Goal: Information Seeking & Learning: Find specific fact

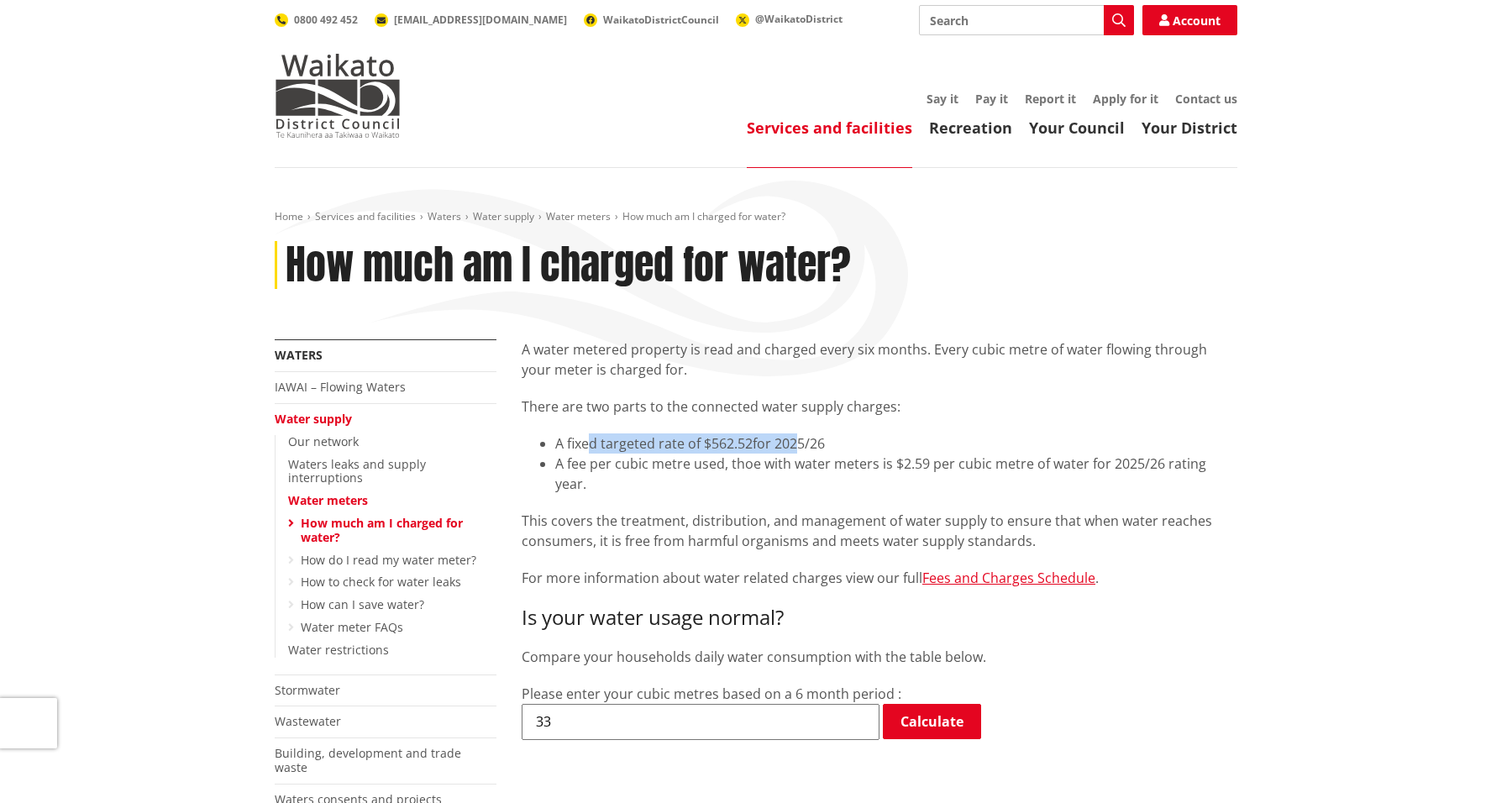
drag, startPoint x: 588, startPoint y: 442, endPoint x: 800, endPoint y: 444, distance: 212.0
click at [800, 444] on li "A fixed targeted rate of $562.52 for 2025/26" at bounding box center [896, 444] width 682 height 20
drag, startPoint x: 647, startPoint y: 407, endPoint x: 855, endPoint y: 407, distance: 208.0
click at [856, 407] on p "There are two parts to the connected water supply charges:" at bounding box center [879, 406] width 715 height 20
drag, startPoint x: 639, startPoint y: 465, endPoint x: 845, endPoint y: 464, distance: 206.0
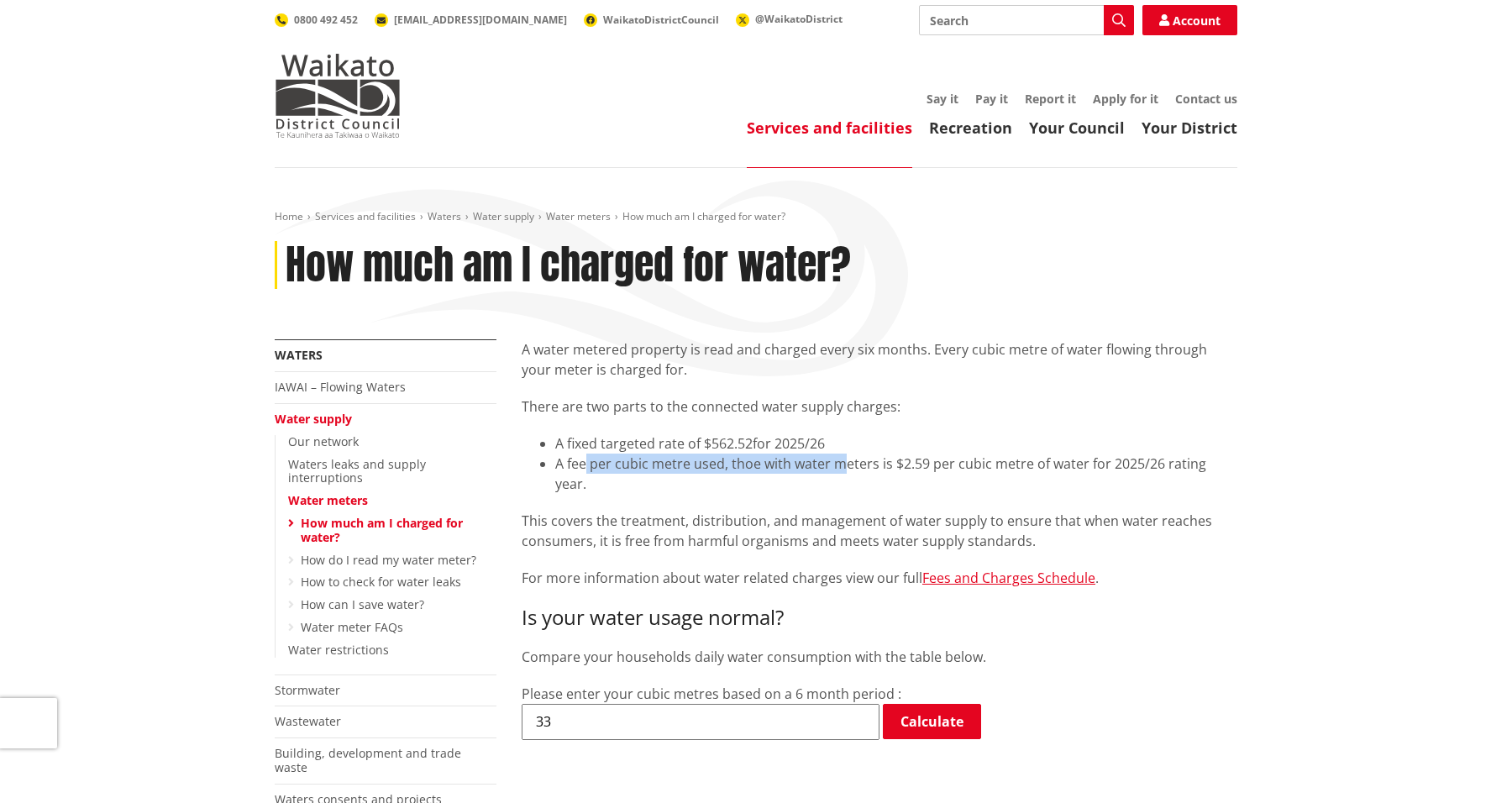
click at [845, 464] on li "A fee per cubic metre used, thoe with water meters is $2.59 per cubic metre of …" at bounding box center [896, 473] width 682 height 40
drag, startPoint x: 1115, startPoint y: 475, endPoint x: 663, endPoint y: 486, distance: 452.1
click at [663, 486] on div "A water metered property is read and charged every six months. Every cubic metr…" at bounding box center [879, 464] width 715 height 249
drag, startPoint x: 706, startPoint y: 439, endPoint x: 754, endPoint y: 451, distance: 49.5
click at [753, 451] on span "A fixed targeted rate of $562.52" at bounding box center [653, 444] width 197 height 19
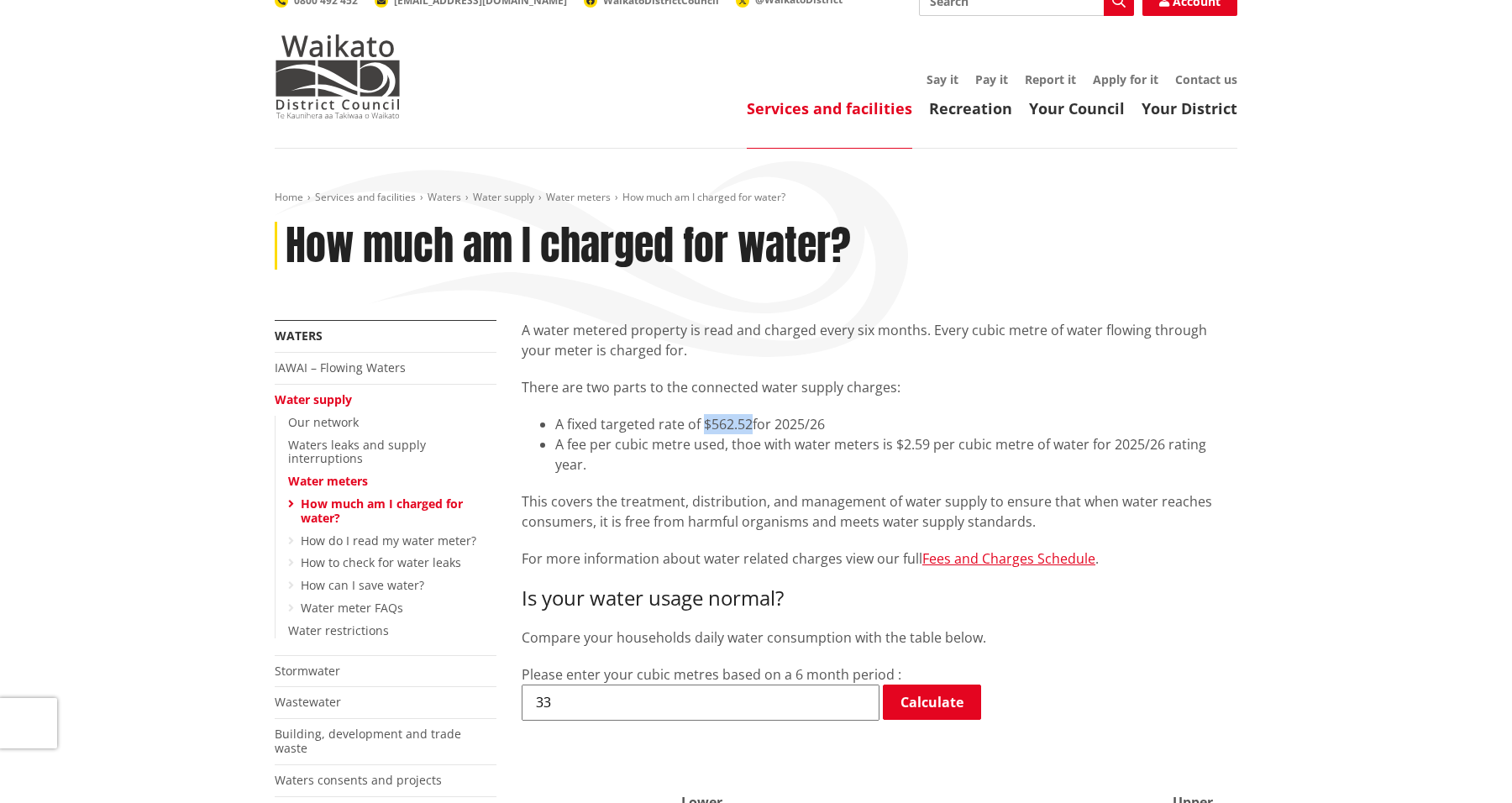
scroll to position [19, 0]
copy span "$562.52"
click at [609, 410] on div "A water metered property is read and charged every six months. Every cubic metr…" at bounding box center [879, 445] width 715 height 249
drag, startPoint x: 567, startPoint y: 399, endPoint x: 780, endPoint y: 436, distance: 216.2
click at [780, 436] on div "A water metered property is read and charged every six months. Every cubic metr…" at bounding box center [879, 445] width 715 height 249
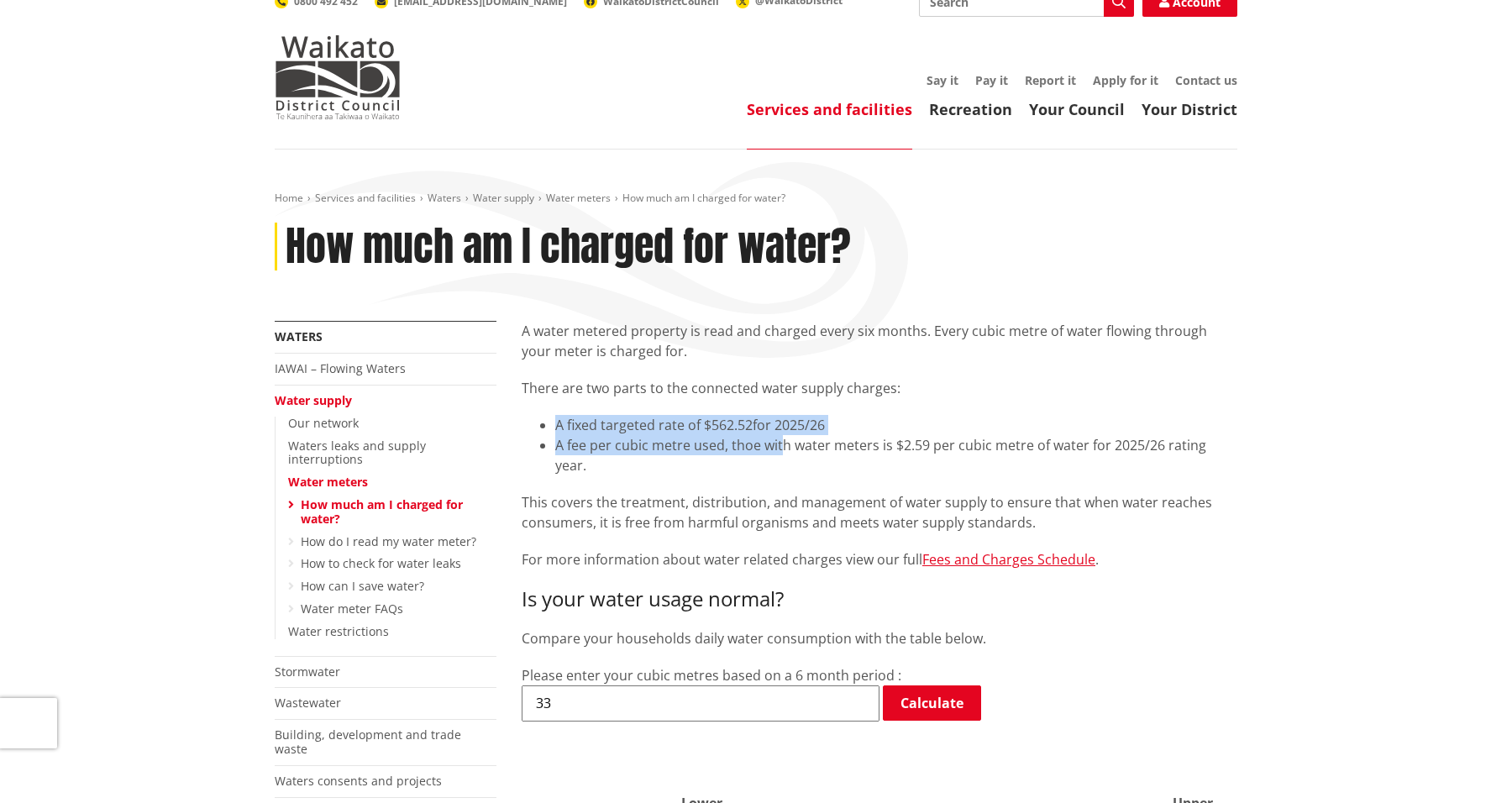
click at [780, 436] on li "A fee per cubic metre used, thoe with water meters is $2.59 per cubic metre of …" at bounding box center [896, 455] width 682 height 40
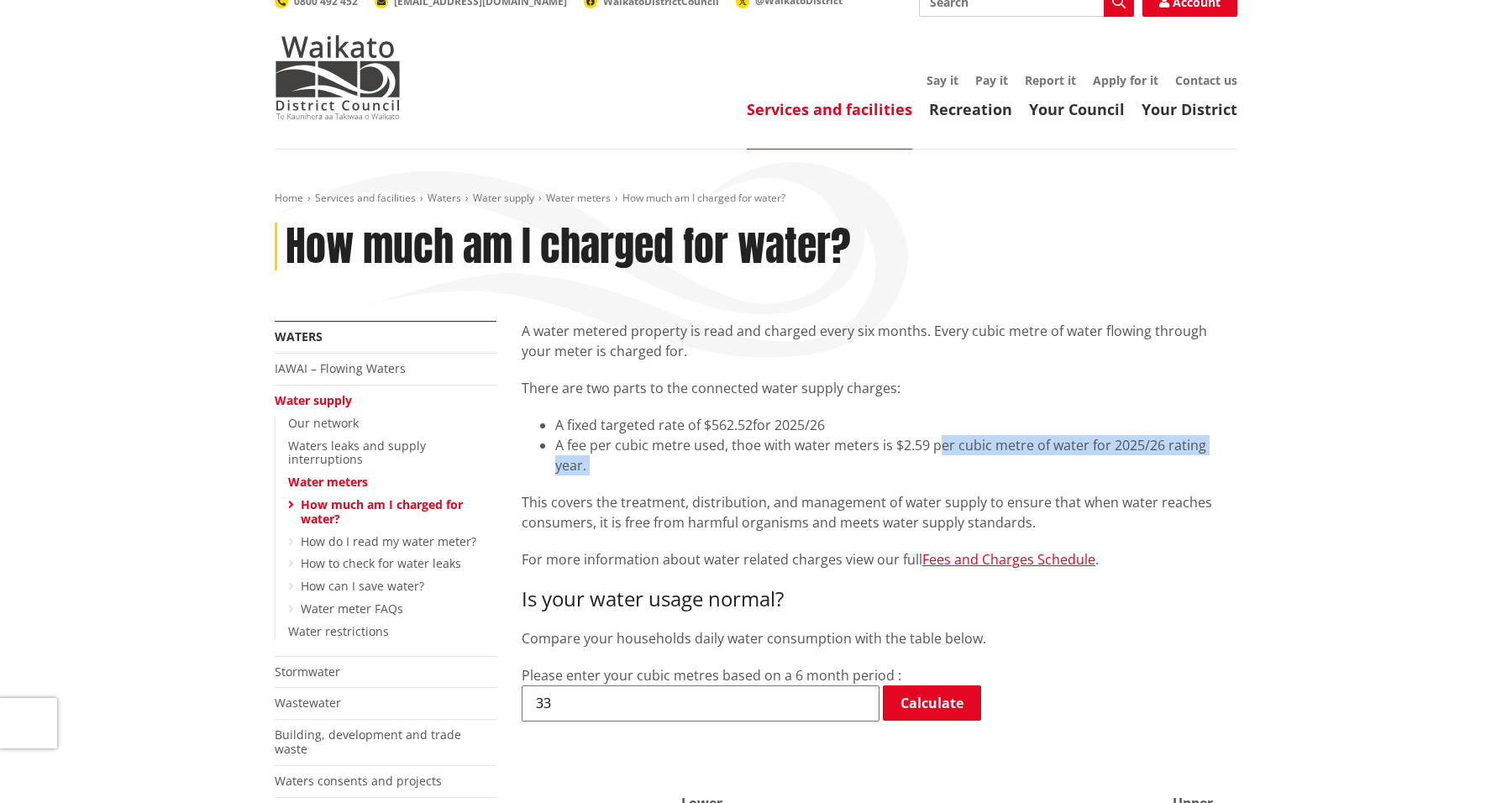
drag, startPoint x: 683, startPoint y: 460, endPoint x: 935, endPoint y: 449, distance: 252.2
click at [935, 449] on div "A water metered property is read and charged every six months. Every cubic metr…" at bounding box center [879, 445] width 715 height 249
drag, startPoint x: 575, startPoint y: 422, endPoint x: 750, endPoint y: 422, distance: 175.0
click at [750, 422] on span "A fixed targeted rate of $562.52" at bounding box center [653, 425] width 197 height 19
